Goal: Information Seeking & Learning: Learn about a topic

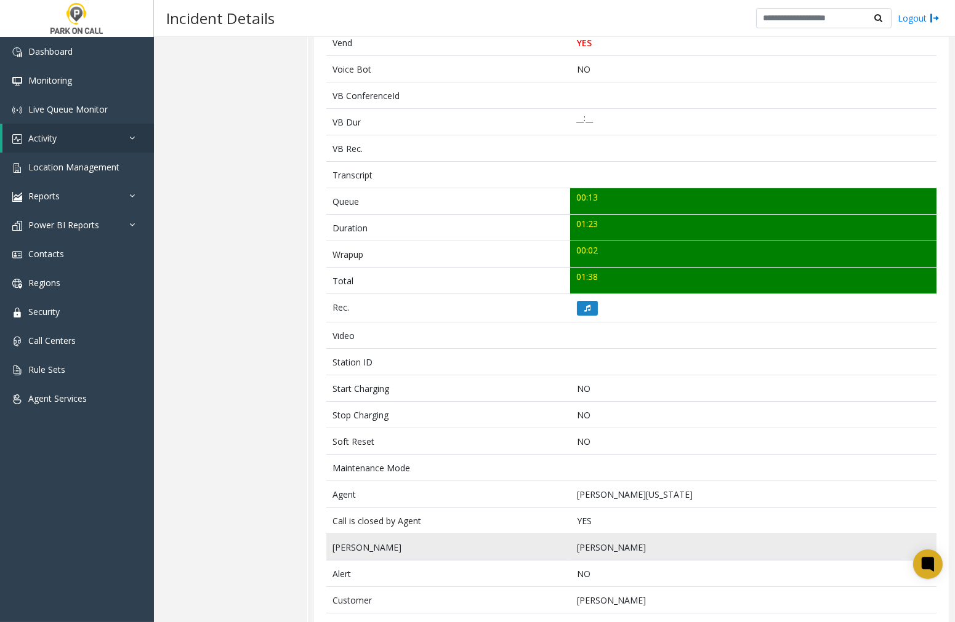
scroll to position [281, 0]
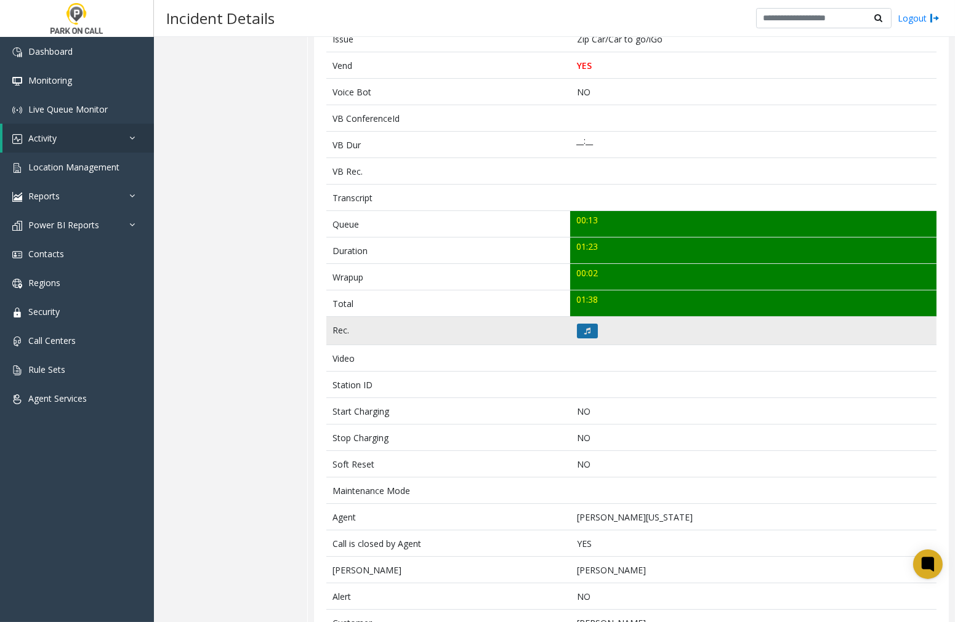
click at [584, 334] on icon at bounding box center [587, 330] width 6 height 7
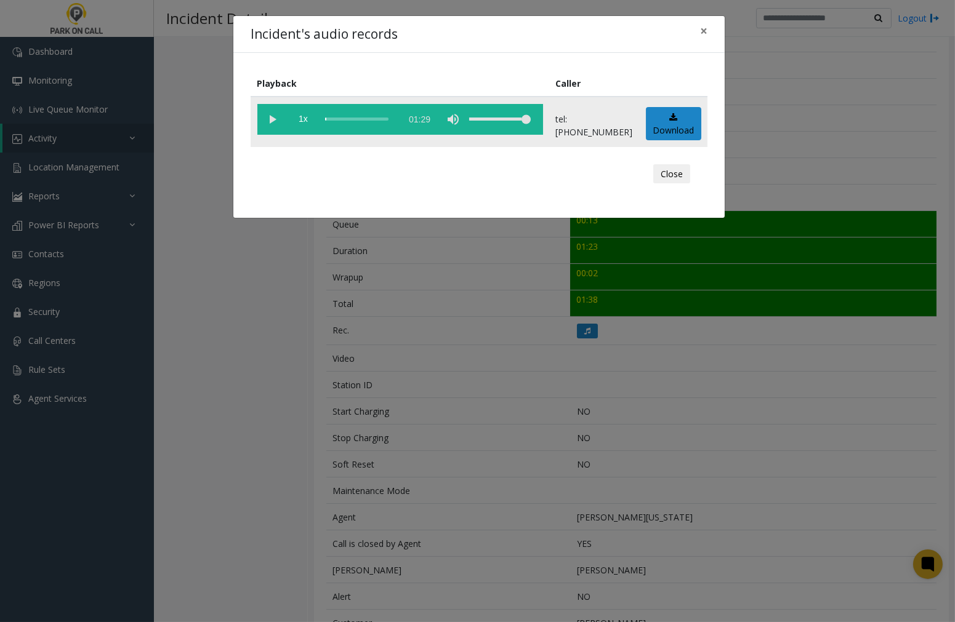
click at [276, 116] on vg-play-pause at bounding box center [272, 119] width 31 height 31
click at [705, 30] on span "×" at bounding box center [703, 30] width 7 height 17
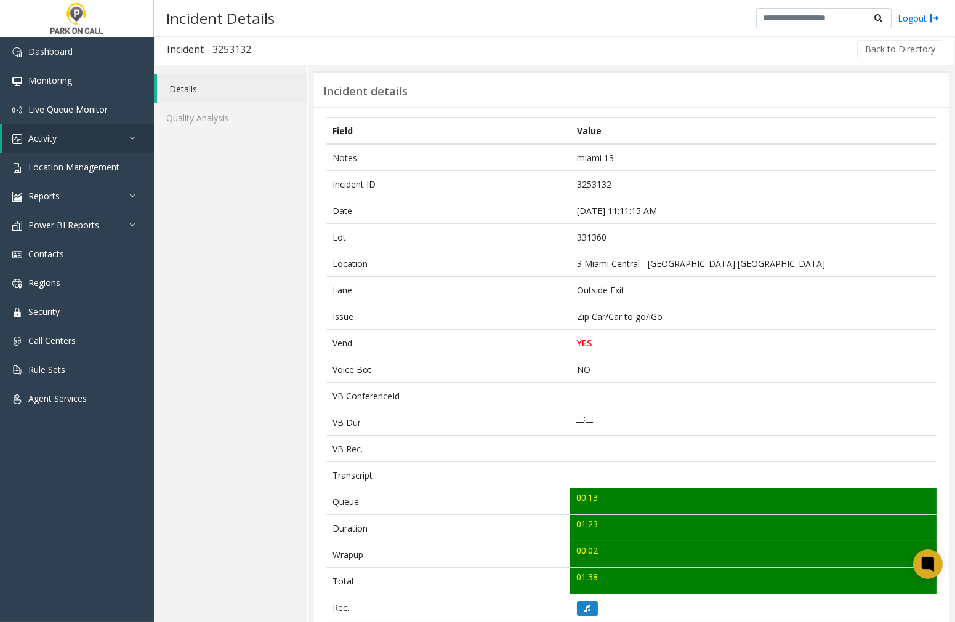
scroll to position [0, 0]
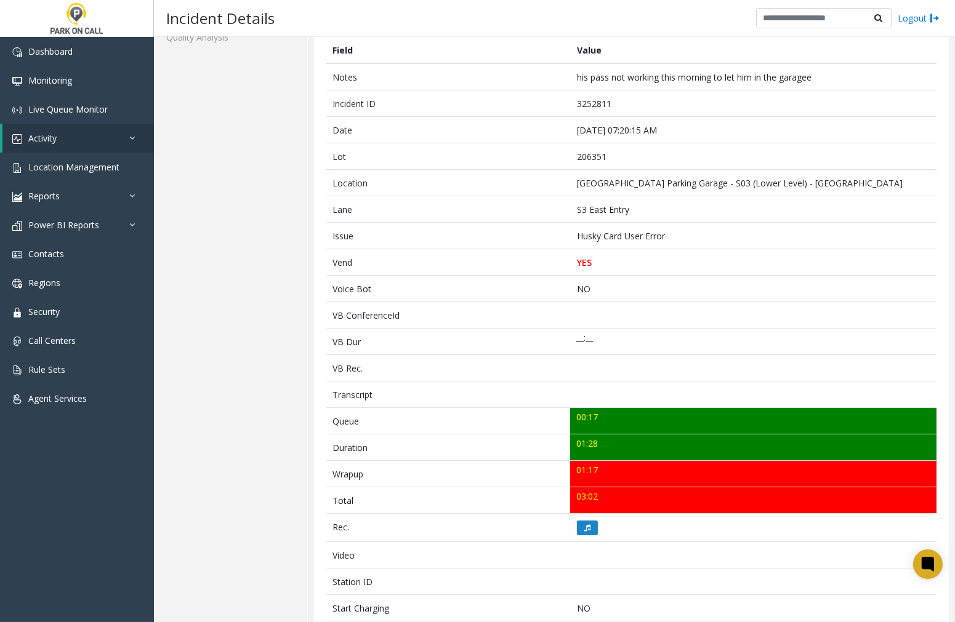
scroll to position [60, 0]
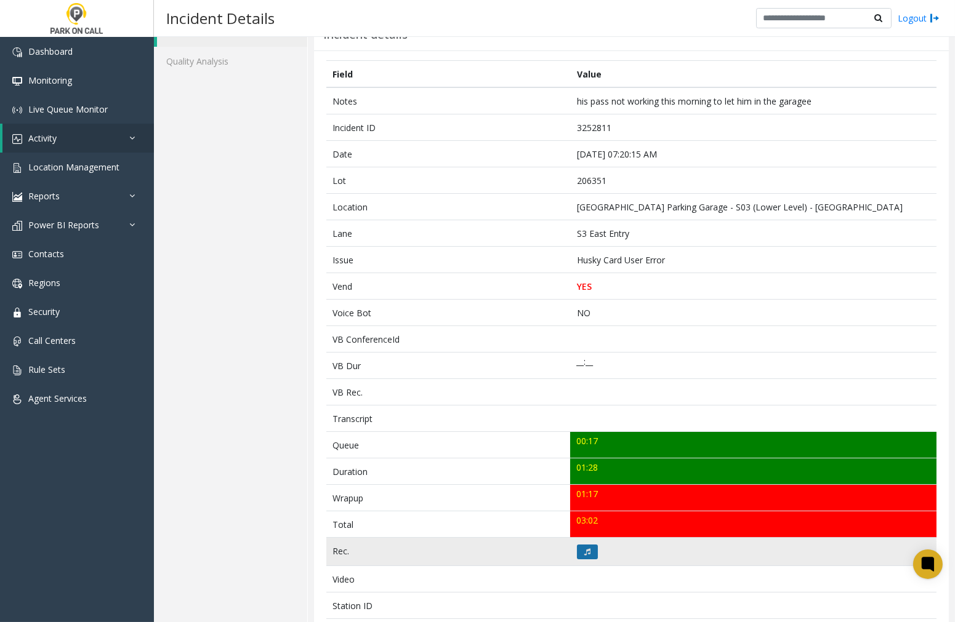
click at [584, 549] on icon at bounding box center [587, 551] width 6 height 7
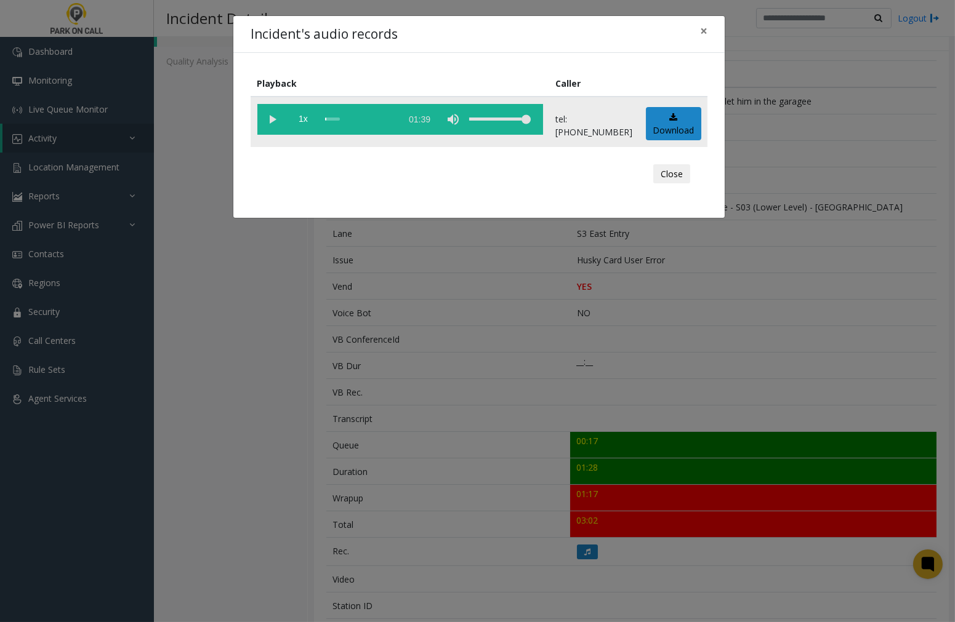
click at [268, 120] on vg-play-pause at bounding box center [272, 119] width 31 height 31
click at [700, 30] on span "×" at bounding box center [703, 30] width 7 height 17
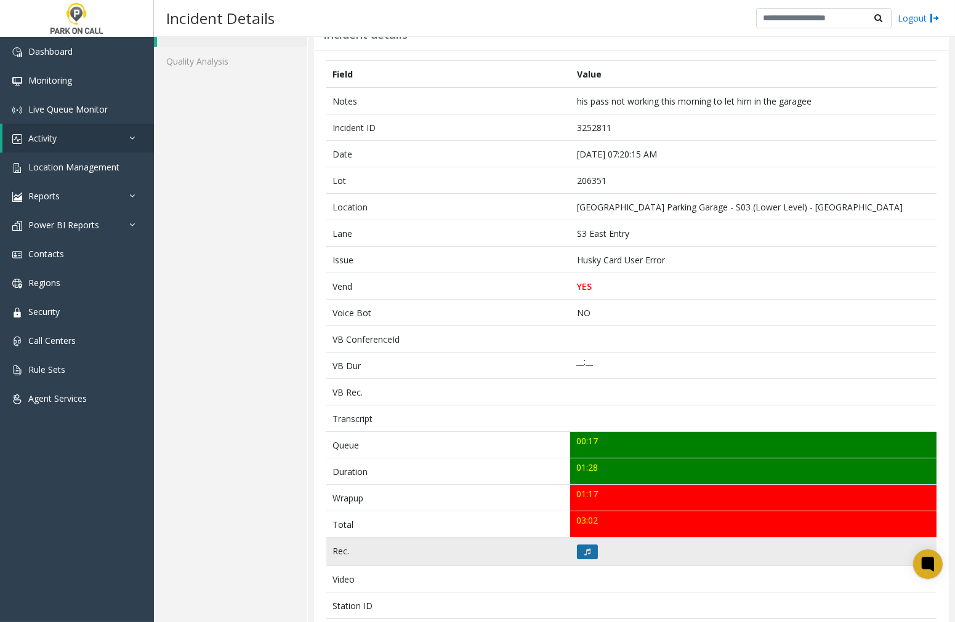
click at [584, 554] on icon at bounding box center [587, 551] width 6 height 7
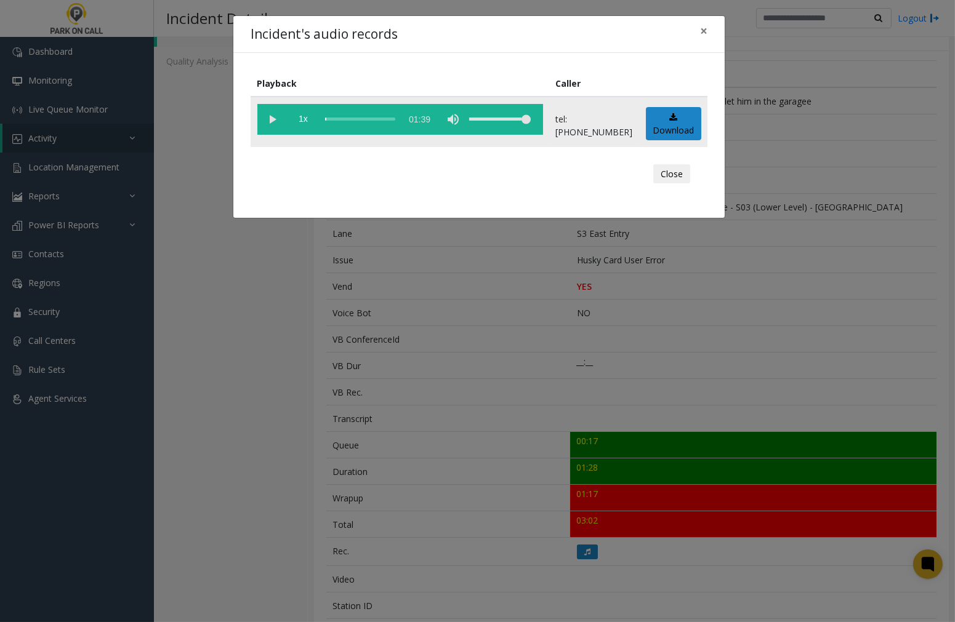
click at [273, 117] on vg-play-pause at bounding box center [272, 119] width 31 height 31
drag, startPoint x: 706, startPoint y: 26, endPoint x: 934, endPoint y: 88, distance: 235.9
click at [706, 26] on span "×" at bounding box center [703, 30] width 7 height 17
